Goal: Task Accomplishment & Management: Use online tool/utility

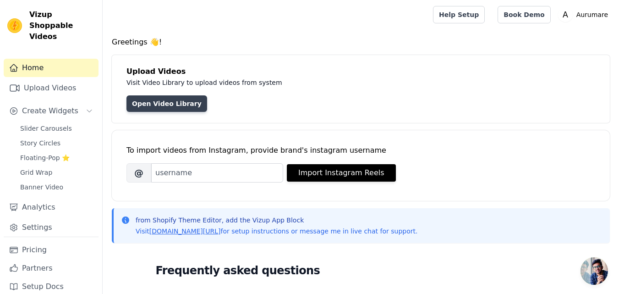
click at [175, 107] on link "Open Video Library" at bounding box center [166, 103] width 81 height 16
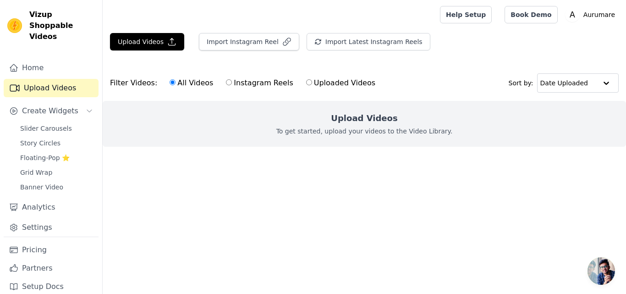
click at [365, 131] on p "To get started, upload your videos to the Video Library." at bounding box center [364, 130] width 176 height 9
click at [150, 38] on button "Upload Videos" at bounding box center [147, 41] width 74 height 17
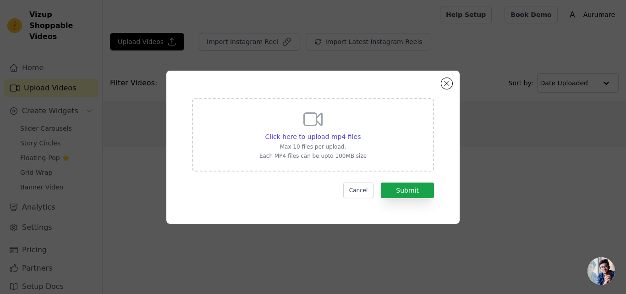
click at [322, 122] on icon at bounding box center [313, 119] width 18 height 12
click at [360, 131] on input "Click here to upload mp4 files Max 10 files per upload. Each MP4 files can be u…" at bounding box center [360, 131] width 0 height 0
type input "C:\fakepath\WhatsApp Video 2025-08-17 at 3.56.18 PM.mp4"
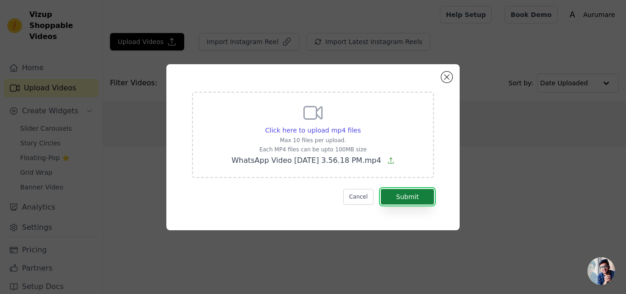
click at [405, 196] on button "Submit" at bounding box center [407, 197] width 53 height 16
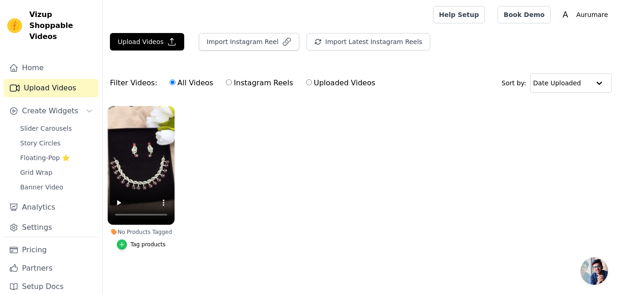
click at [125, 245] on icon "button" at bounding box center [122, 244] width 6 height 6
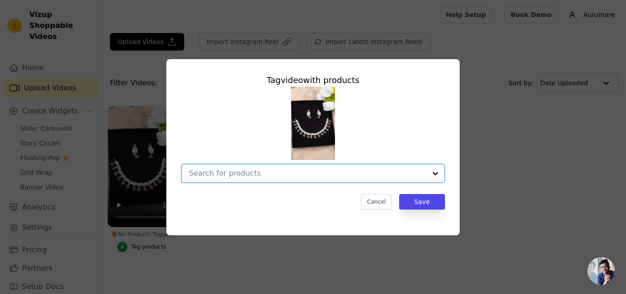
click at [340, 172] on input "No Products Tagged Tag video with products Option undefined, selected. Select i…" at bounding box center [307, 173] width 237 height 9
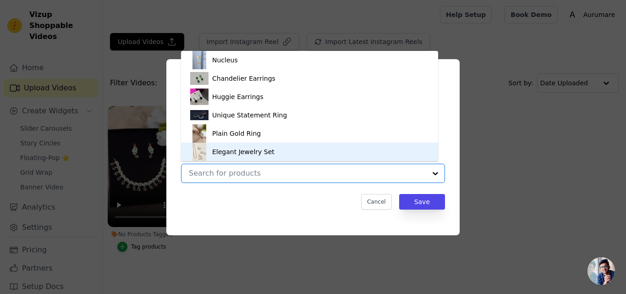
click at [311, 176] on input "No Products Tagged Tag video with products Nucleus Chandelier Earrings Huggie E…" at bounding box center [307, 173] width 237 height 9
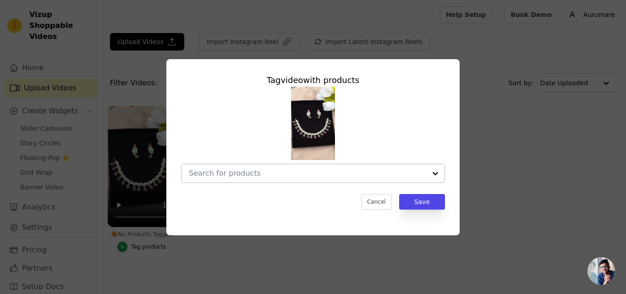
click at [428, 165] on div at bounding box center [435, 173] width 18 height 18
click at [485, 175] on div "Tag video with products Cancel Save" at bounding box center [313, 146] width 596 height 205
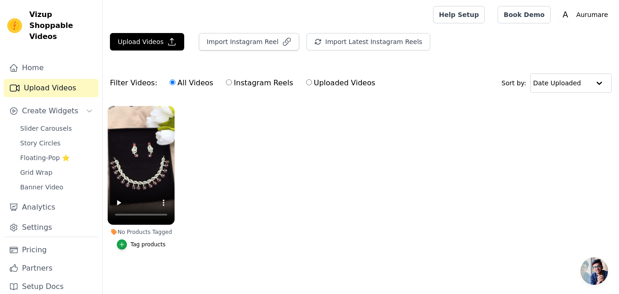
click at [130, 248] on button "Tag products" at bounding box center [141, 244] width 49 height 10
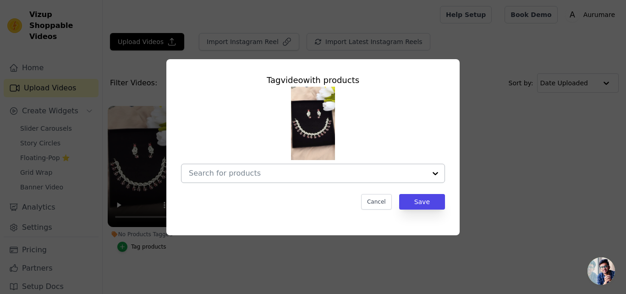
click at [354, 182] on div at bounding box center [313, 172] width 264 height 19
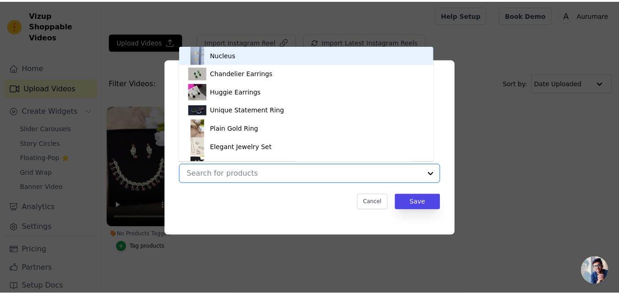
scroll to position [13, 0]
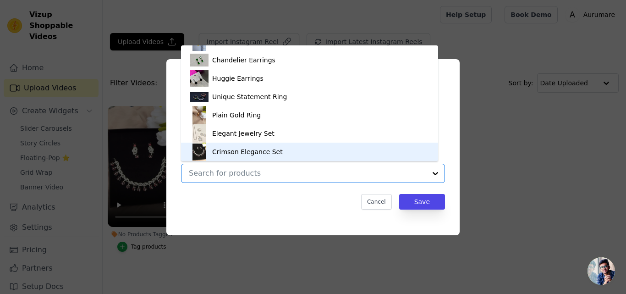
click at [352, 147] on div "Crimson Elegance Set" at bounding box center [309, 151] width 239 height 18
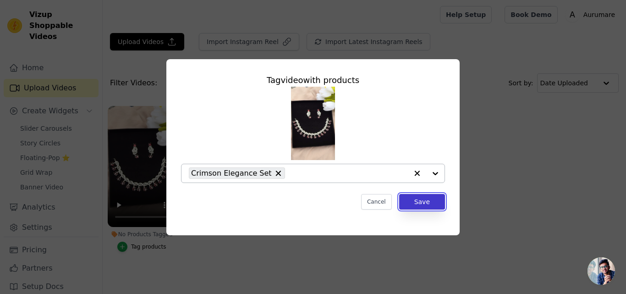
click at [434, 199] on button "Save" at bounding box center [422, 202] width 46 height 16
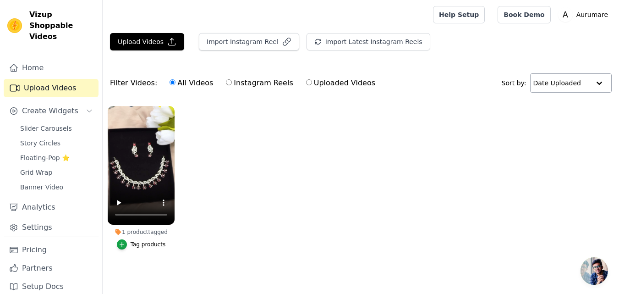
click at [597, 85] on div at bounding box center [599, 83] width 18 height 18
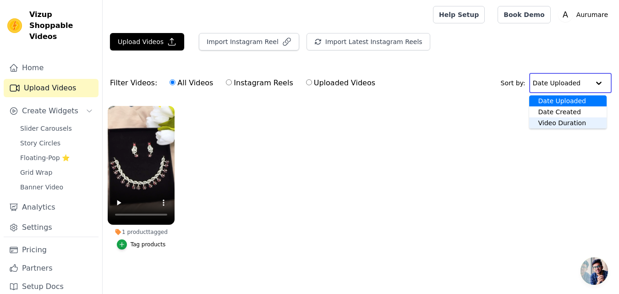
click at [442, 181] on ul "1 product tagged Tag products" at bounding box center [361, 187] width 516 height 172
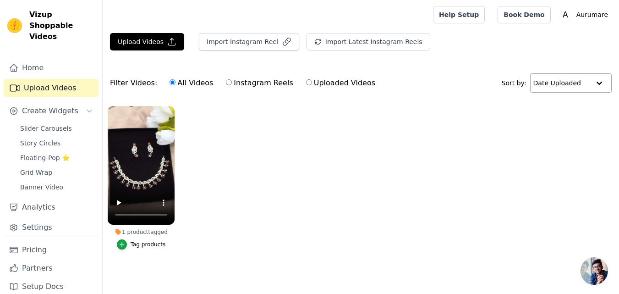
click at [603, 82] on div at bounding box center [599, 83] width 18 height 18
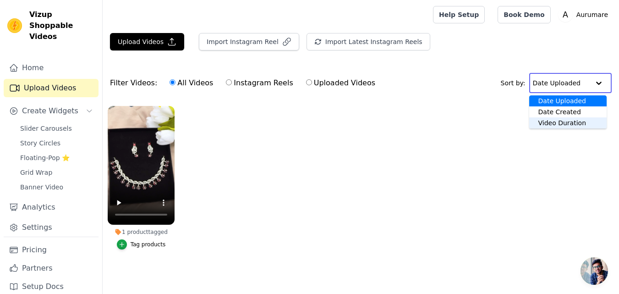
click at [569, 125] on div "Video Duration" at bounding box center [567, 122] width 77 height 11
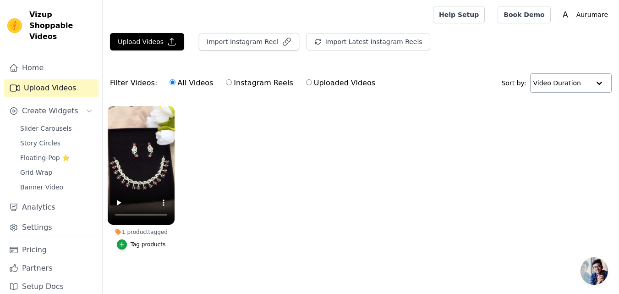
click at [600, 86] on div at bounding box center [599, 83] width 18 height 18
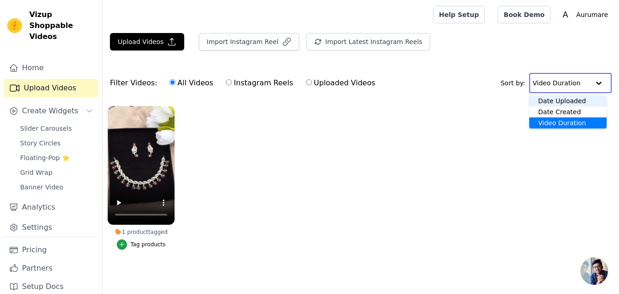
click at [584, 98] on div "Date Uploaded" at bounding box center [568, 100] width 78 height 11
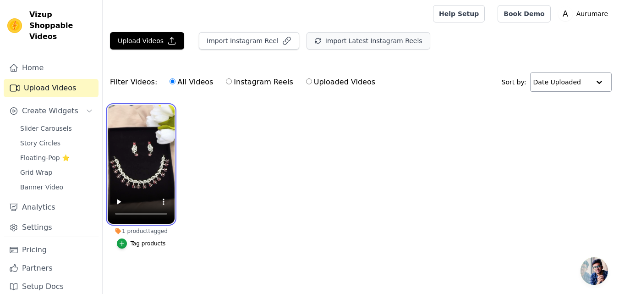
scroll to position [0, 0]
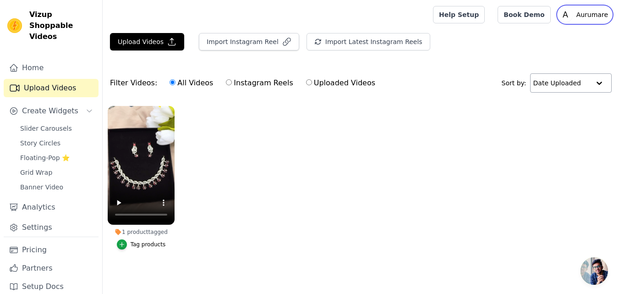
click at [593, 16] on p "Aurumare" at bounding box center [591, 14] width 39 height 16
click at [554, 41] on link "Settings" at bounding box center [567, 38] width 88 height 16
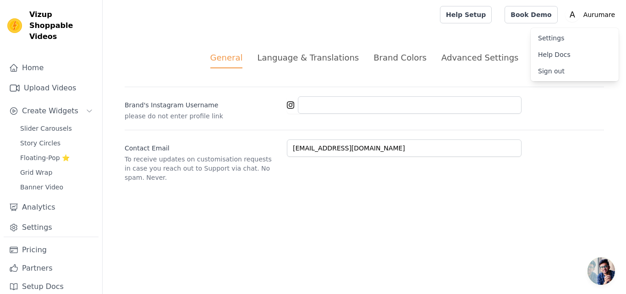
click at [486, 60] on div "Advanced Settings" at bounding box center [479, 57] width 77 height 12
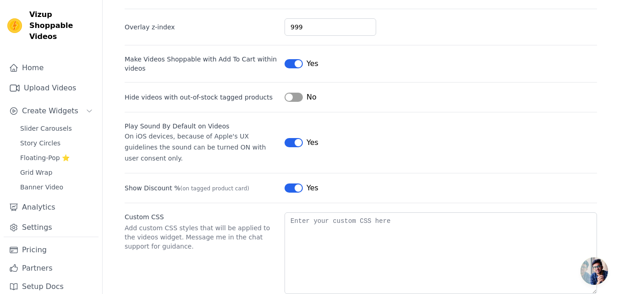
scroll to position [89, 0]
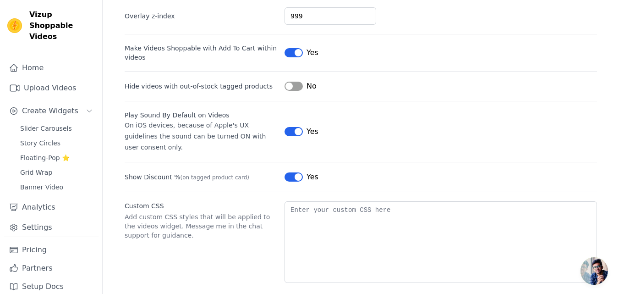
click at [297, 88] on button "Label" at bounding box center [293, 86] width 18 height 9
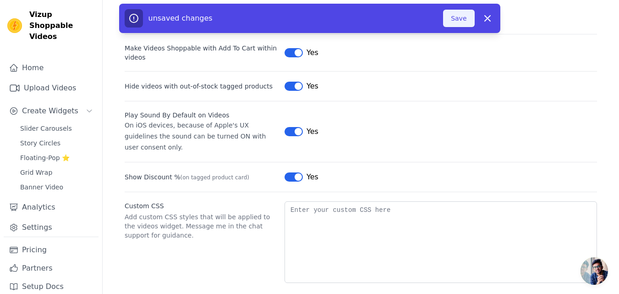
click at [462, 23] on button "Save" at bounding box center [458, 18] width 31 height 17
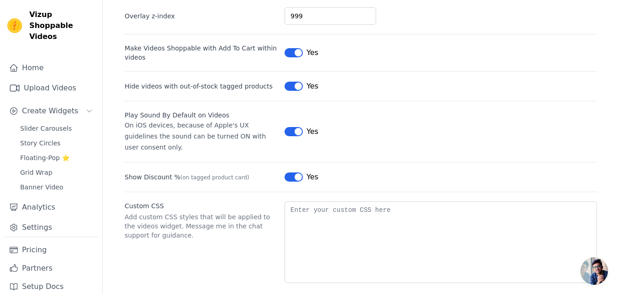
click at [599, 270] on span "Open chat" at bounding box center [593, 270] width 27 height 27
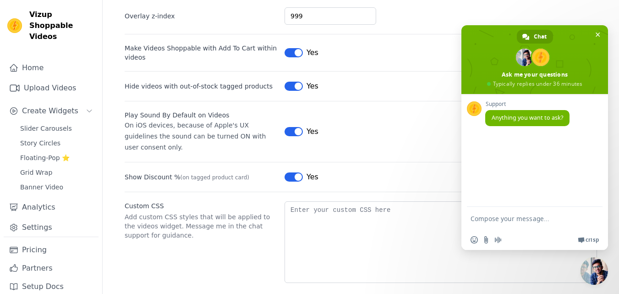
scroll to position [0, 0]
click at [600, 34] on span "Close chat" at bounding box center [598, 35] width 10 height 10
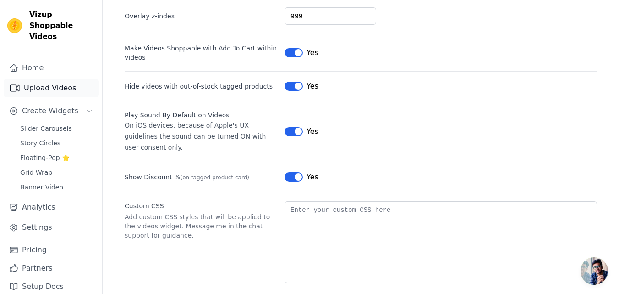
click at [50, 82] on link "Upload Videos" at bounding box center [51, 88] width 95 height 18
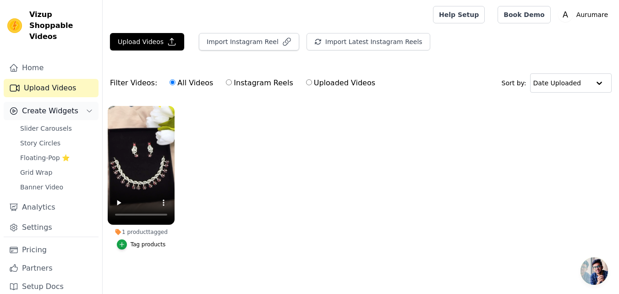
click at [88, 107] on icon "Sidebar" at bounding box center [89, 110] width 7 height 7
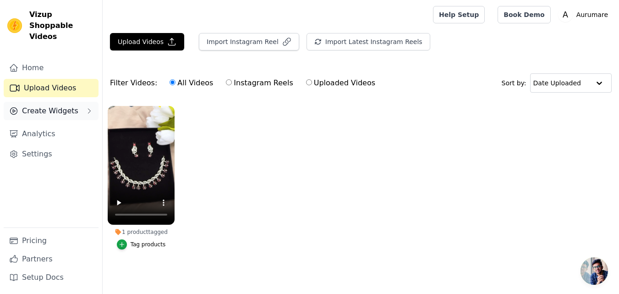
click at [88, 107] on icon "Sidebar" at bounding box center [89, 110] width 7 height 7
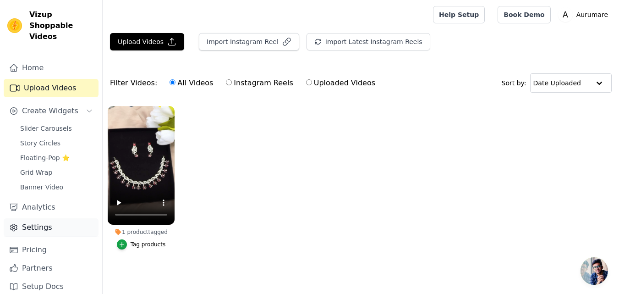
click at [40, 218] on link "Settings" at bounding box center [51, 227] width 95 height 18
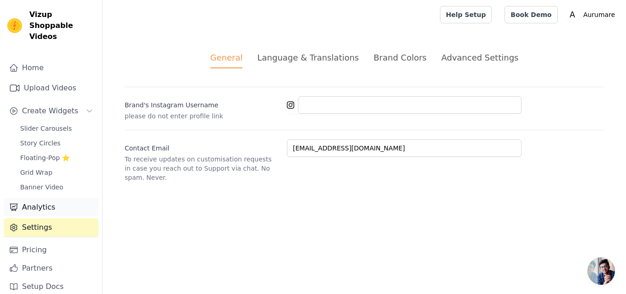
click at [46, 202] on link "Analytics" at bounding box center [51, 207] width 95 height 18
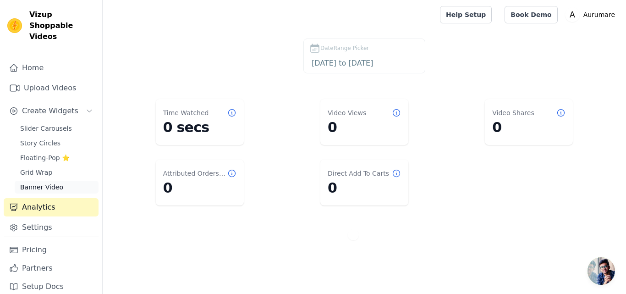
click at [61, 180] on link "Banner Video" at bounding box center [57, 186] width 84 height 13
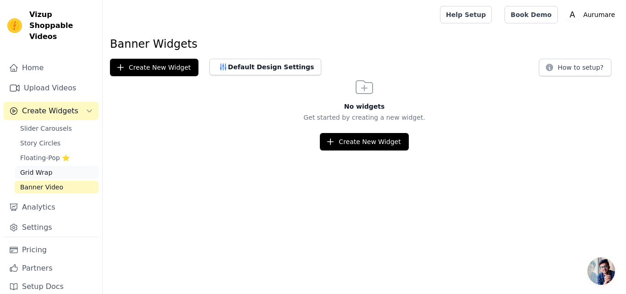
click at [64, 166] on link "Grid Wrap" at bounding box center [57, 172] width 84 height 13
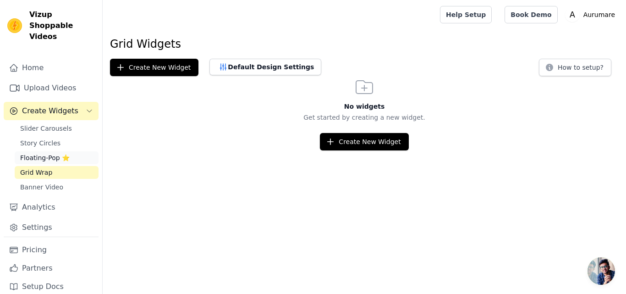
click at [70, 151] on link "Floating-Pop ⭐" at bounding box center [57, 157] width 84 height 13
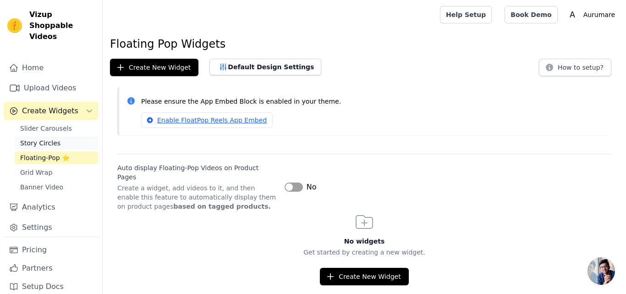
click at [74, 136] on link "Story Circles" at bounding box center [57, 142] width 84 height 13
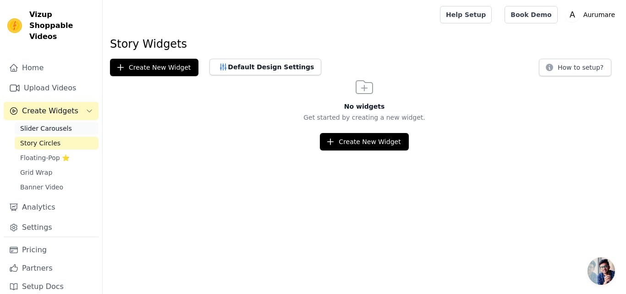
click at [76, 122] on link "Slider Carousels" at bounding box center [57, 128] width 84 height 13
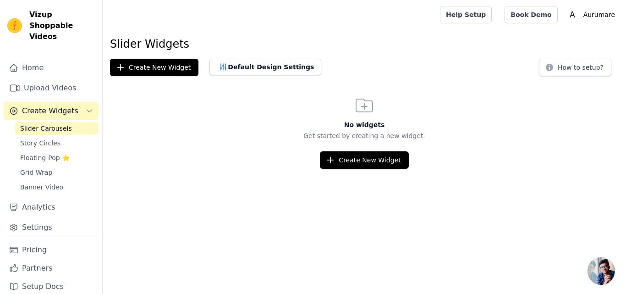
click at [78, 102] on button "Create Widgets" at bounding box center [51, 111] width 95 height 18
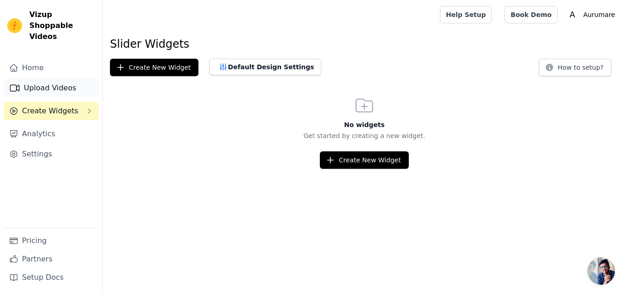
click at [69, 83] on link "Upload Videos" at bounding box center [51, 88] width 95 height 18
